Goal: Navigation & Orientation: Find specific page/section

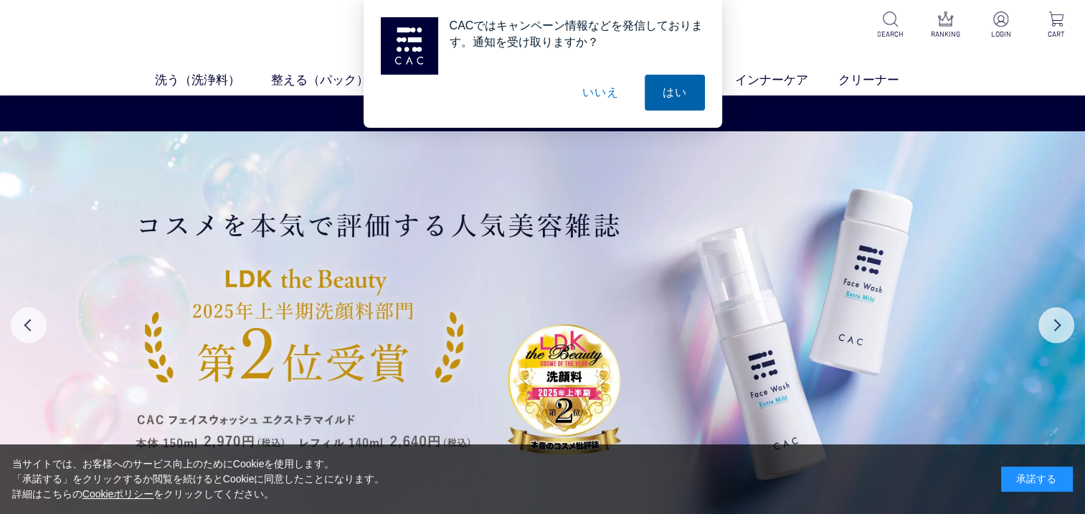
click at [668, 88] on button "はい" at bounding box center [675, 93] width 60 height 36
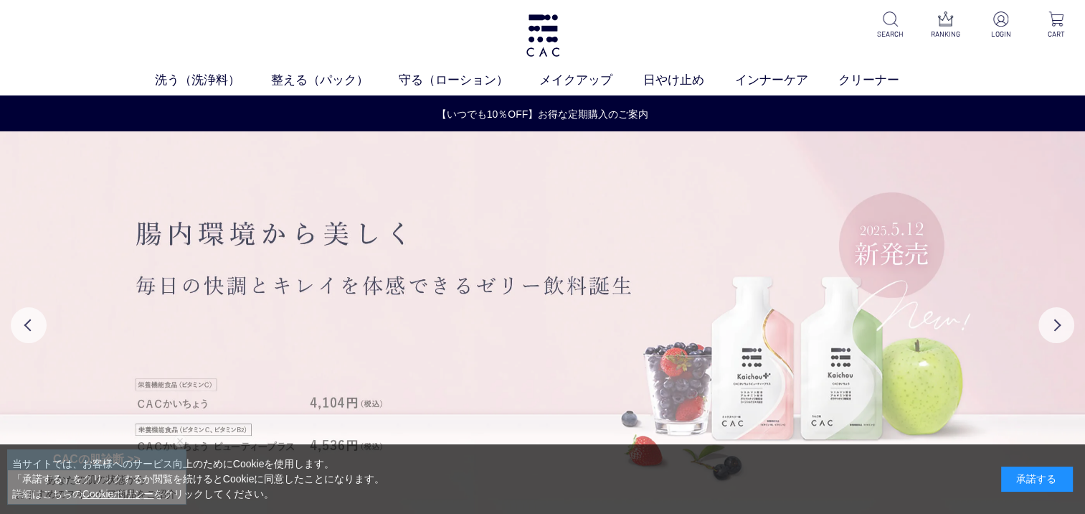
drag, startPoint x: 651, startPoint y: 254, endPoint x: 961, endPoint y: 161, distance: 323.5
click at [961, 161] on img at bounding box center [542, 324] width 1085 height 387
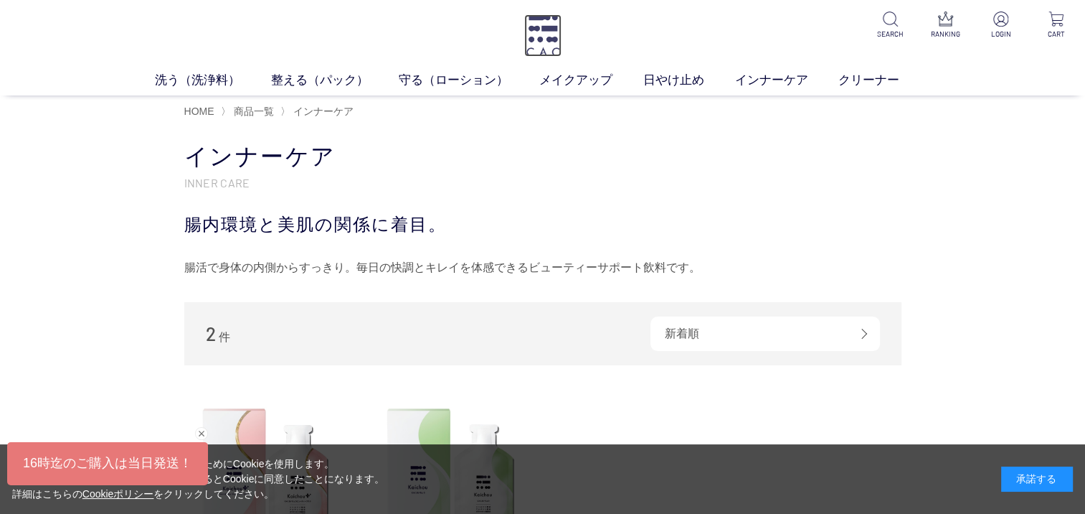
click at [545, 35] on img at bounding box center [542, 35] width 37 height 42
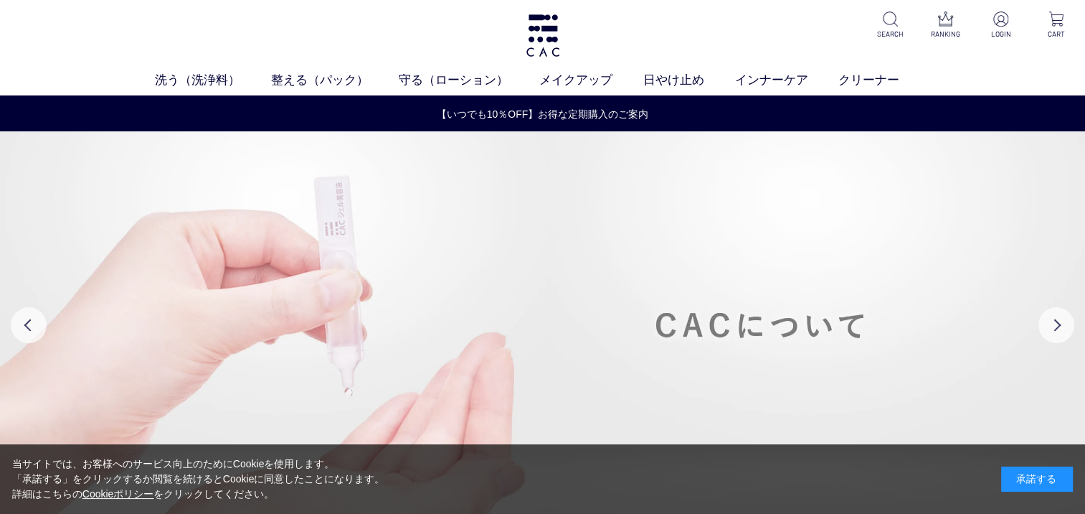
drag, startPoint x: 625, startPoint y: 43, endPoint x: 875, endPoint y: 244, distance: 320.3
click at [875, 244] on img at bounding box center [542, 324] width 1085 height 387
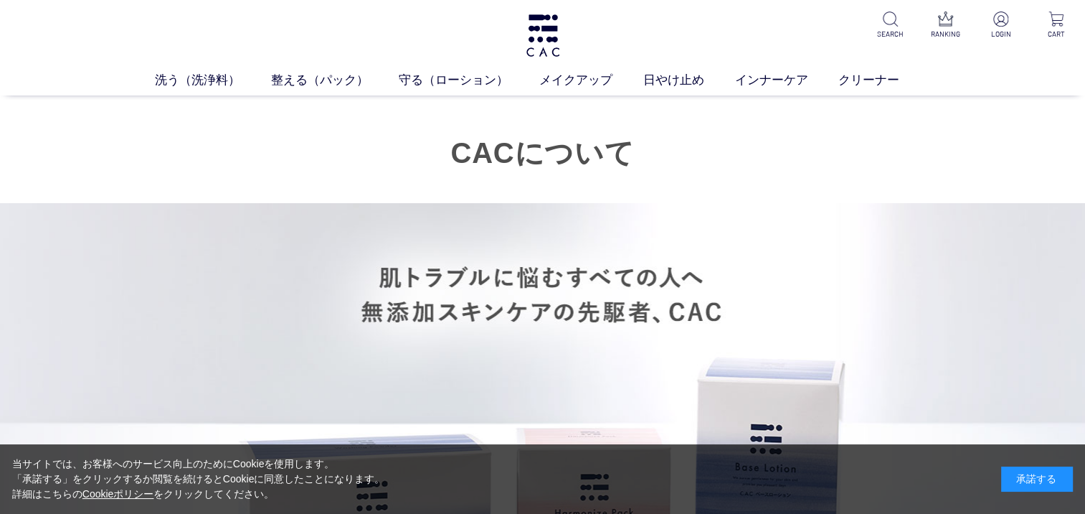
click at [1053, 133] on section "CACについて 肌トラブルに悩むすべての人へ無添加スキンケアの先駆者、CAC" at bounding box center [542, 389] width 1085 height 588
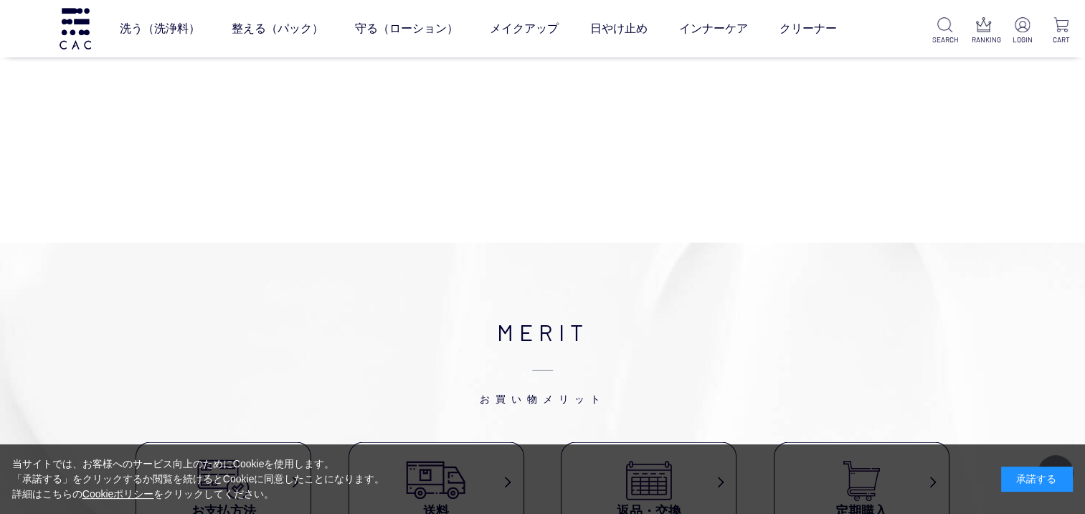
scroll to position [9180, 0]
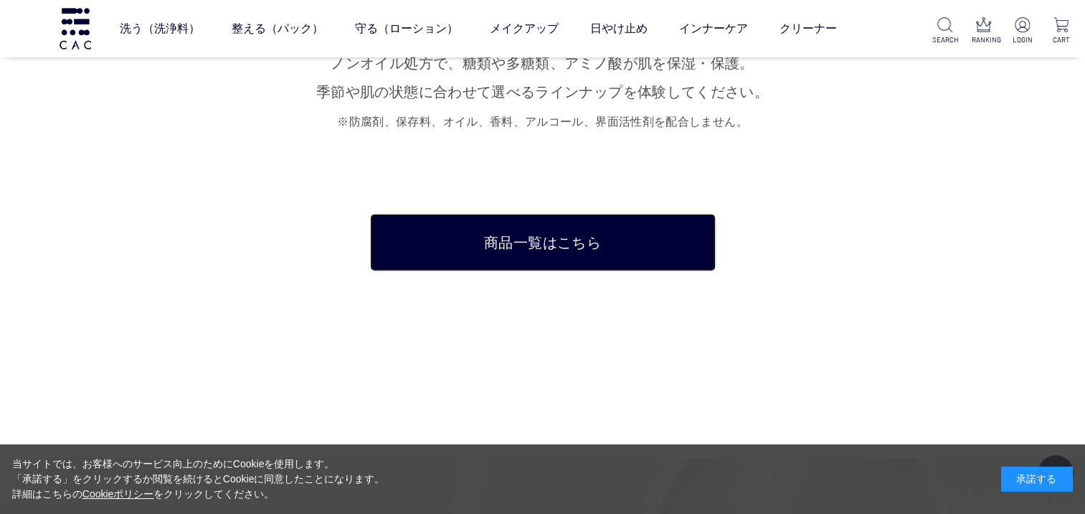
click at [585, 215] on link "商品一覧はこちら" at bounding box center [543, 242] width 346 height 57
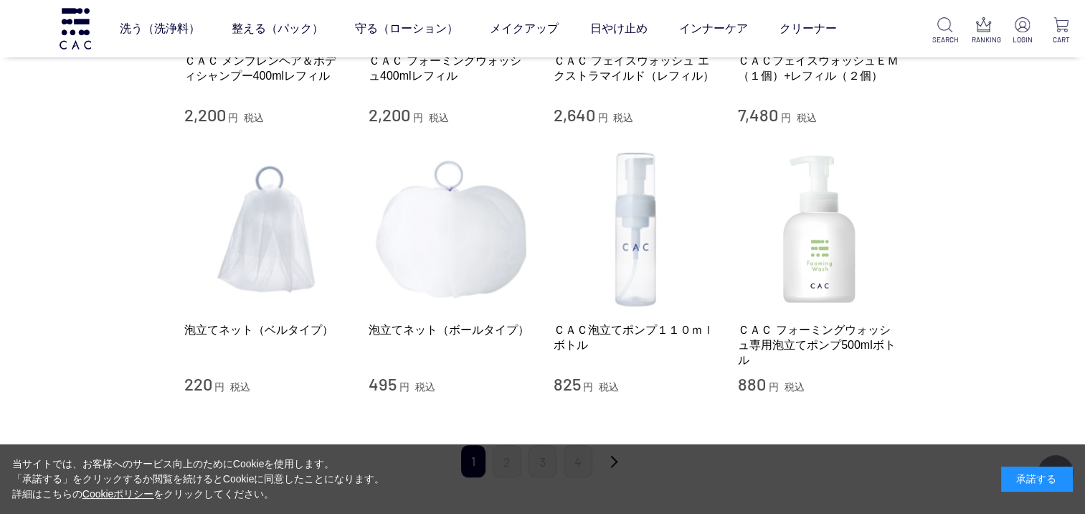
scroll to position [1578, 0]
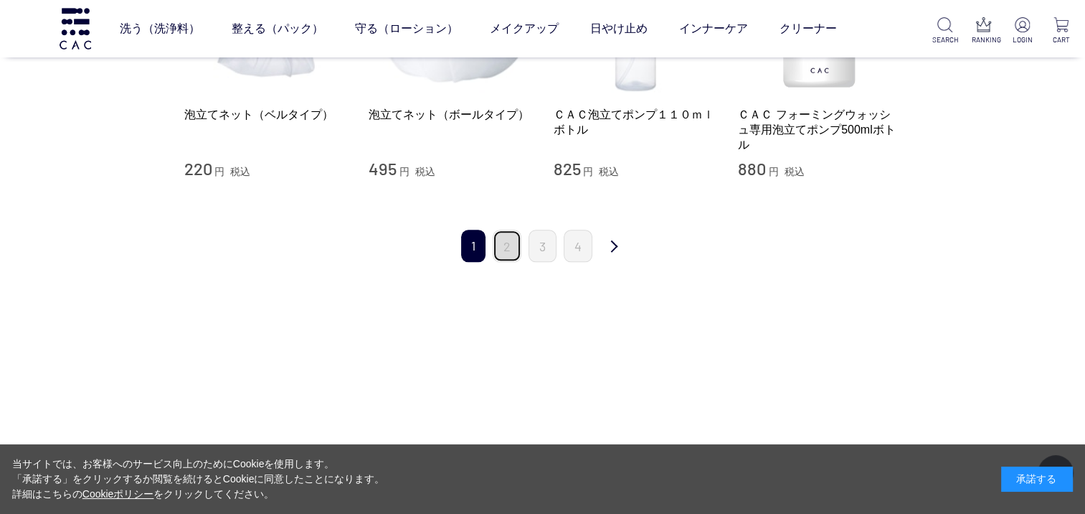
click at [498, 252] on link "2" at bounding box center [507, 245] width 29 height 32
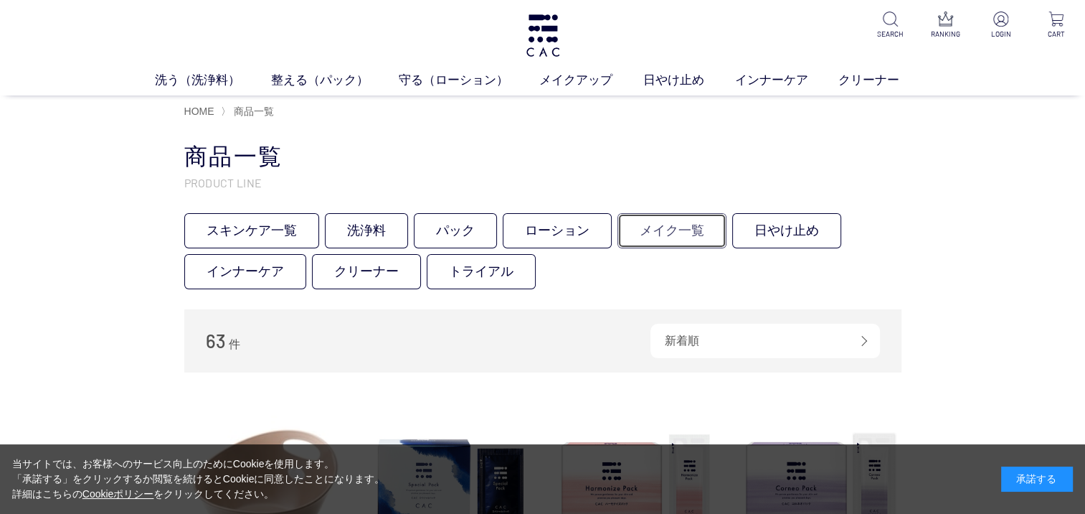
click at [677, 234] on link "メイク一覧" at bounding box center [671, 230] width 109 height 35
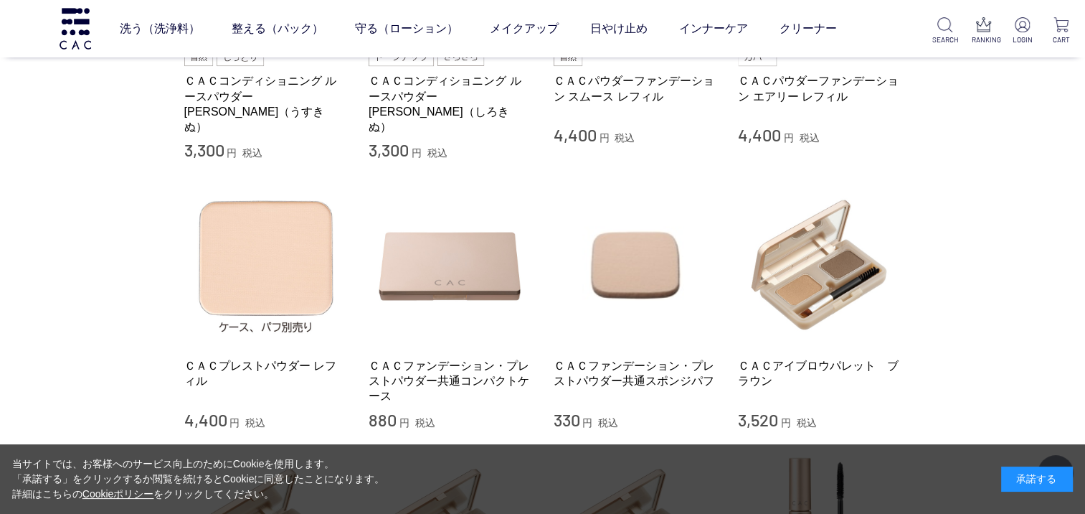
scroll to position [215, 0]
